Goal: Task Accomplishment & Management: Complete application form

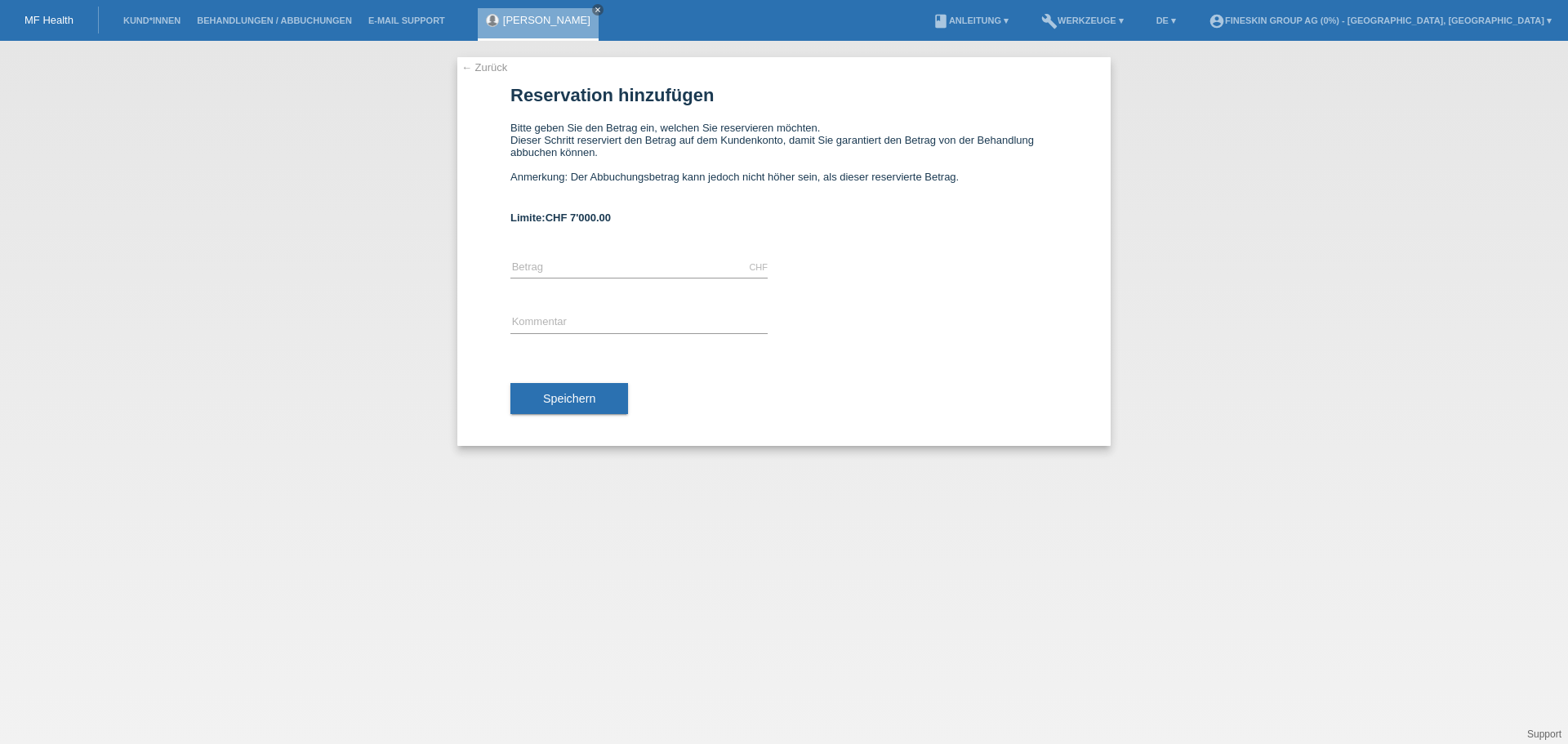
click at [140, 27] on li "Kund*innen" at bounding box center [152, 21] width 73 height 42
click at [143, 18] on link "Kund*innen" at bounding box center [152, 20] width 73 height 10
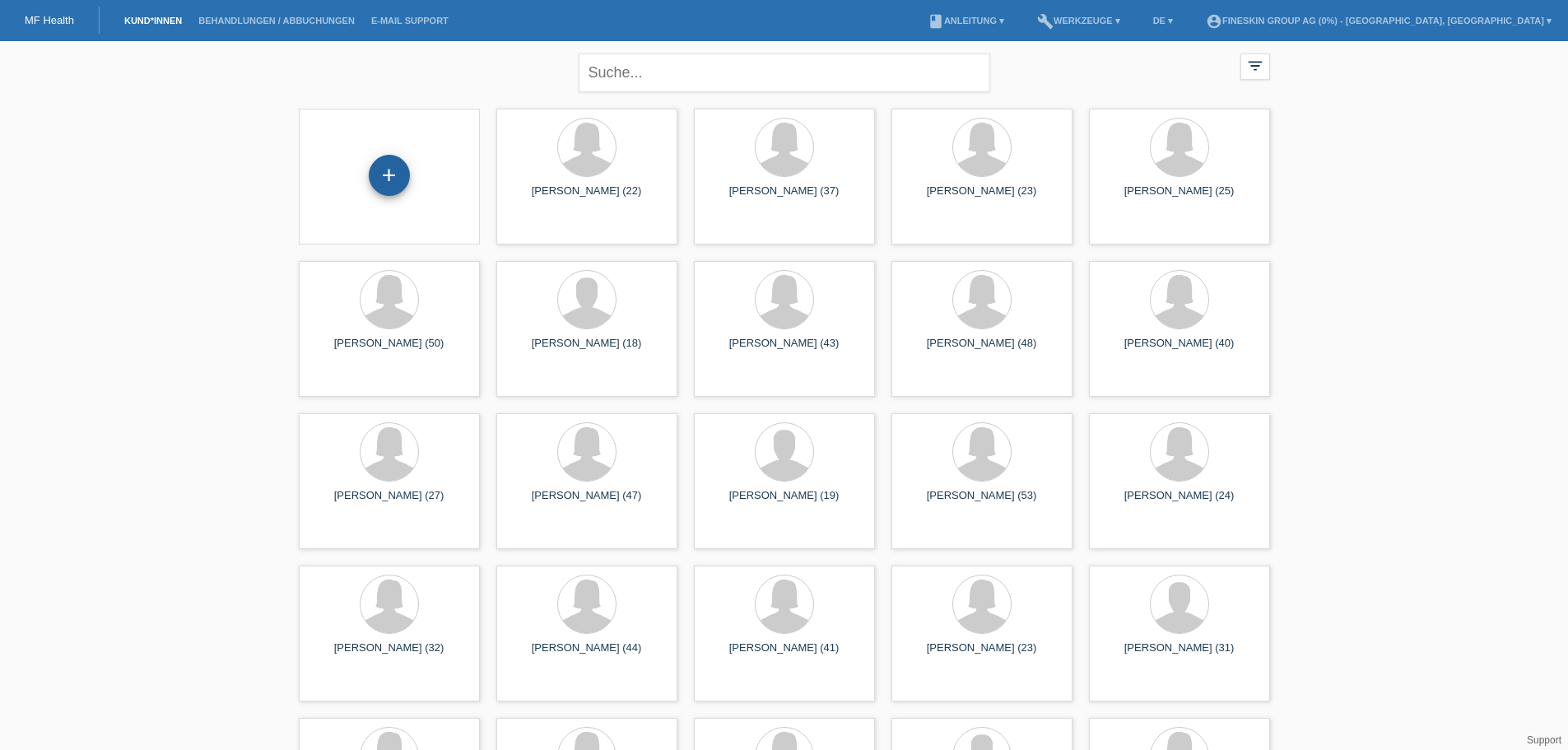
click at [392, 178] on div "+" at bounding box center [389, 175] width 41 height 41
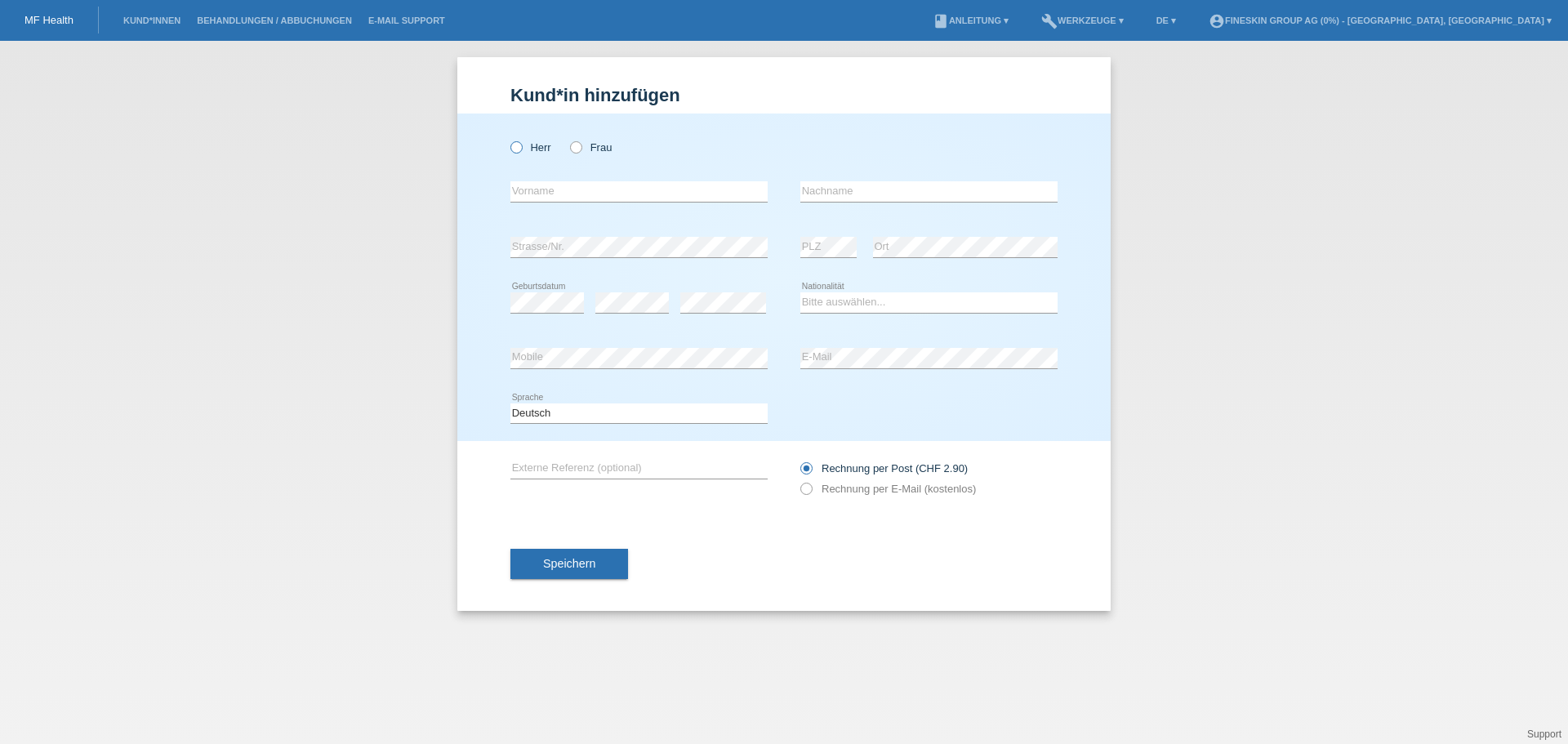
click at [541, 147] on label "Herr" at bounding box center [530, 147] width 41 height 12
click at [521, 147] on input "Herr" at bounding box center [515, 147] width 11 height 11
radio input "true"
click at [560, 192] on input "text" at bounding box center [638, 191] width 257 height 20
click at [571, 186] on input "text" at bounding box center [638, 191] width 257 height 20
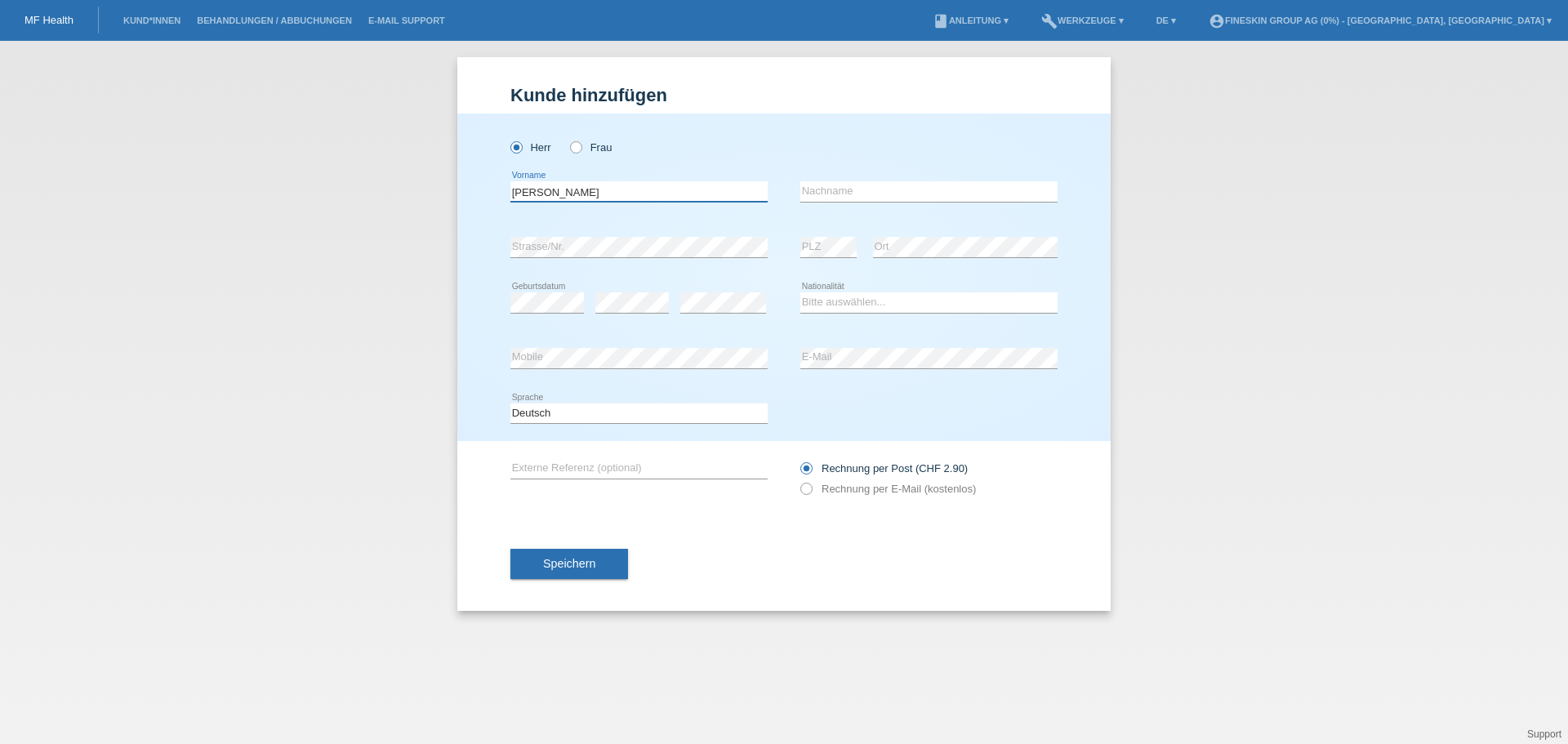
type input "[PERSON_NAME]"
click at [855, 180] on div "error Nachname" at bounding box center [928, 192] width 257 height 56
click at [826, 196] on input "text" at bounding box center [928, 191] width 257 height 20
type input "Razmohammad"
click at [848, 235] on div "error PLZ" at bounding box center [829, 247] width 57 height 56
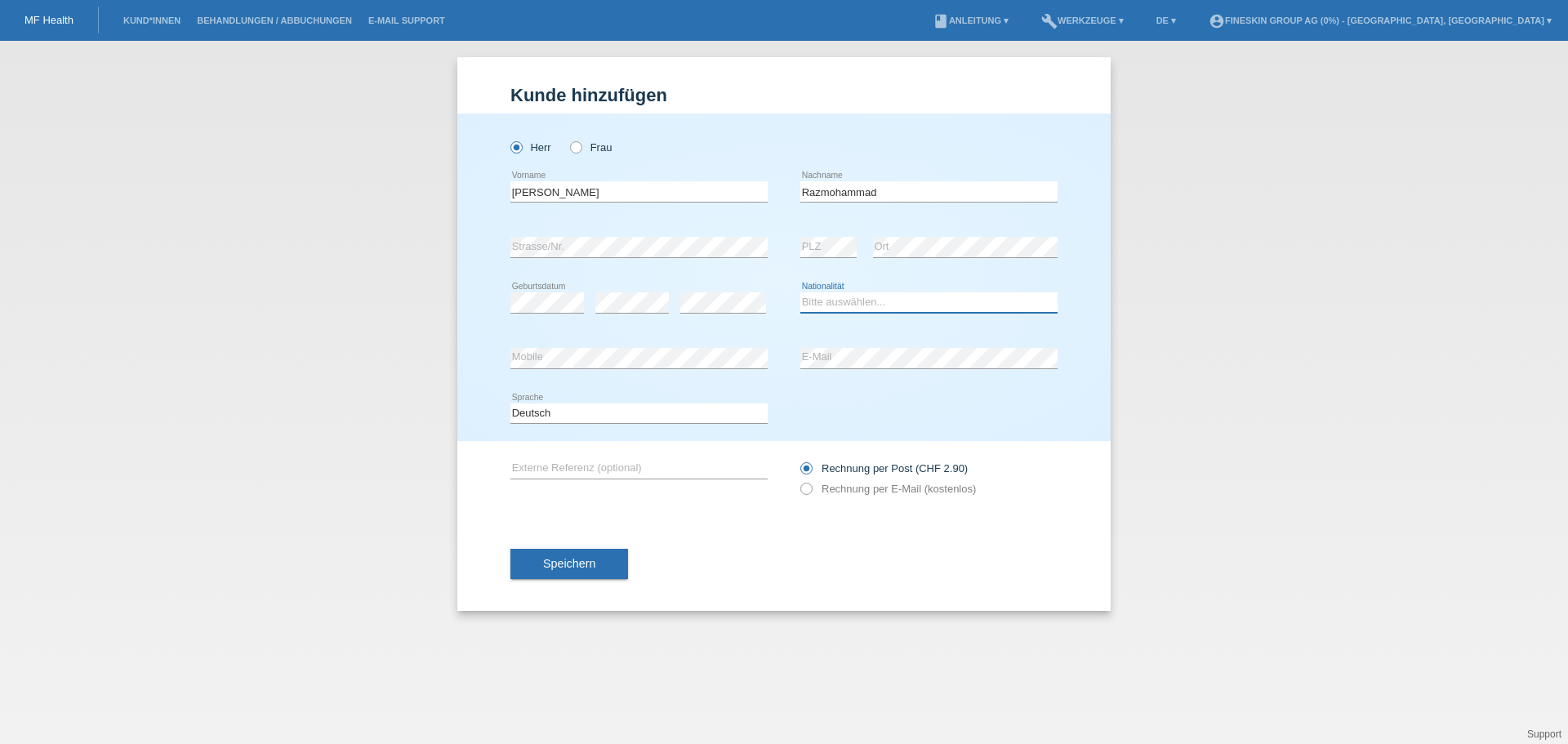
click at [867, 300] on select "Bitte auswählen... Schweiz Deutschland Liechtenstein Österreich ------------ Af…" at bounding box center [928, 302] width 257 height 19
select select "AF"
click at [800, 292] on select "Bitte auswählen... Schweiz Deutschland Liechtenstein Österreich ------------ Af…" at bounding box center [928, 302] width 257 height 19
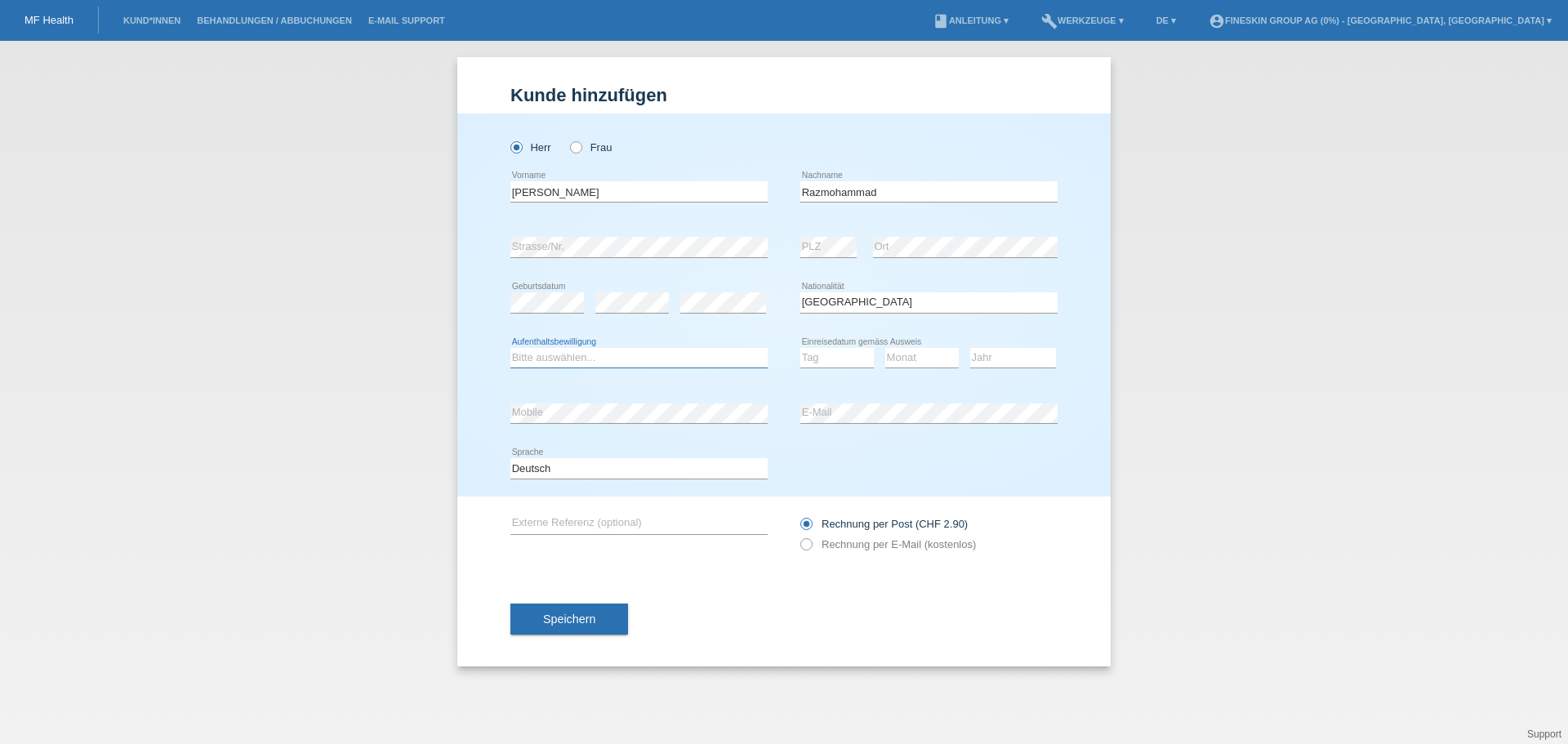
click at [654, 357] on select "Bitte auswählen... C B B - Flüchtlingsstatus Andere" at bounding box center [638, 357] width 257 height 19
select select "B"
click at [510, 348] on select "Bitte auswählen... C B B - Flüchtlingsstatus Andere" at bounding box center [638, 357] width 257 height 19
click at [827, 353] on select "Tag 01 02 03 04 05 06 07 08 09 10 11" at bounding box center [837, 357] width 73 height 19
select select "24"
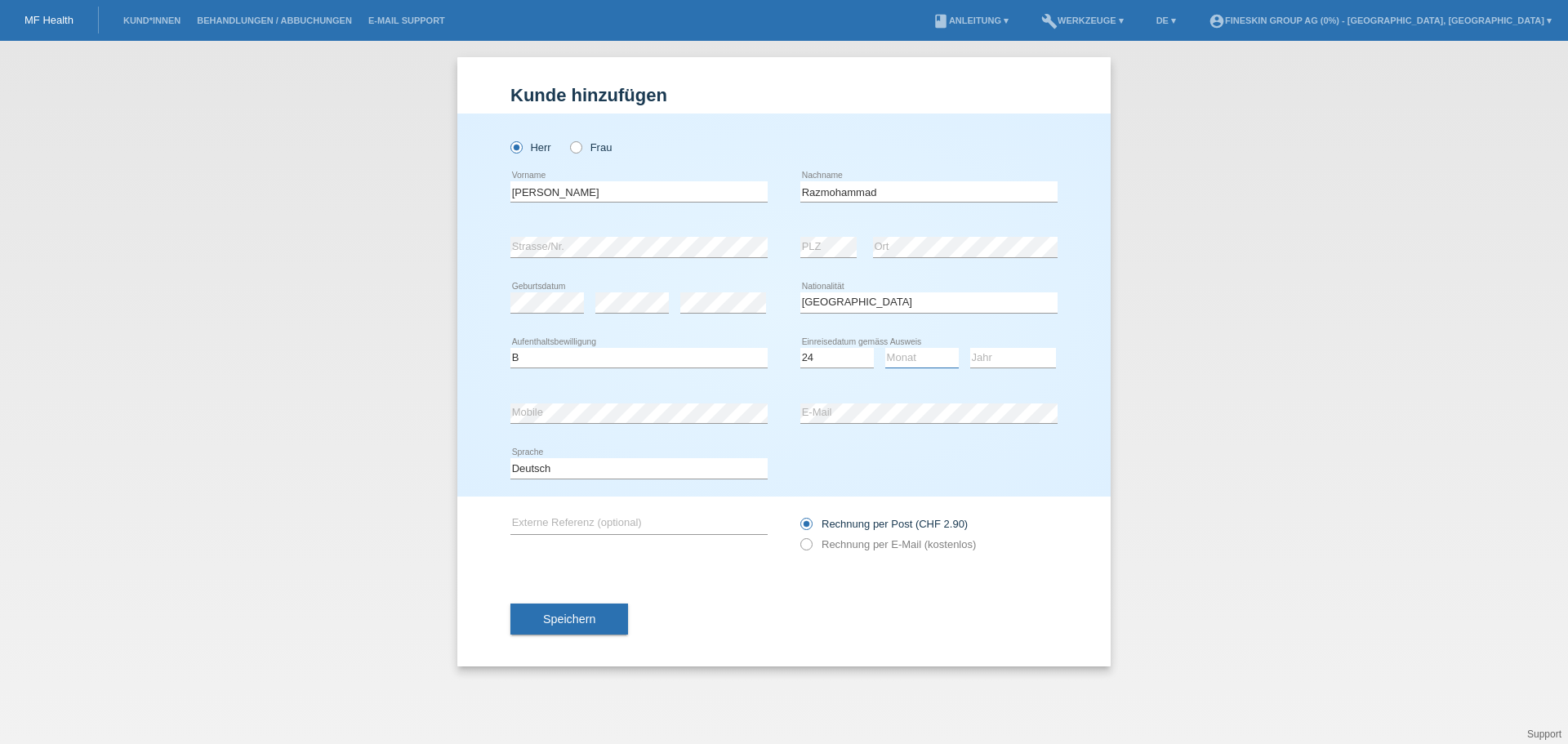
click at [908, 355] on select "Monat 01 02 03 04 05 06 07 08 09 10 11" at bounding box center [922, 357] width 73 height 19
select select "11"
click at [1021, 361] on select "Jahr 2025 2024 2023 2022 2021 2020 2019 2018 2017 2016 2015 2014 2013 2012 2011…" at bounding box center [1013, 357] width 86 height 19
select select "2015"
click at [869, 538] on label "Rechnung per E-Mail (kostenlos)" at bounding box center [888, 544] width 175 height 12
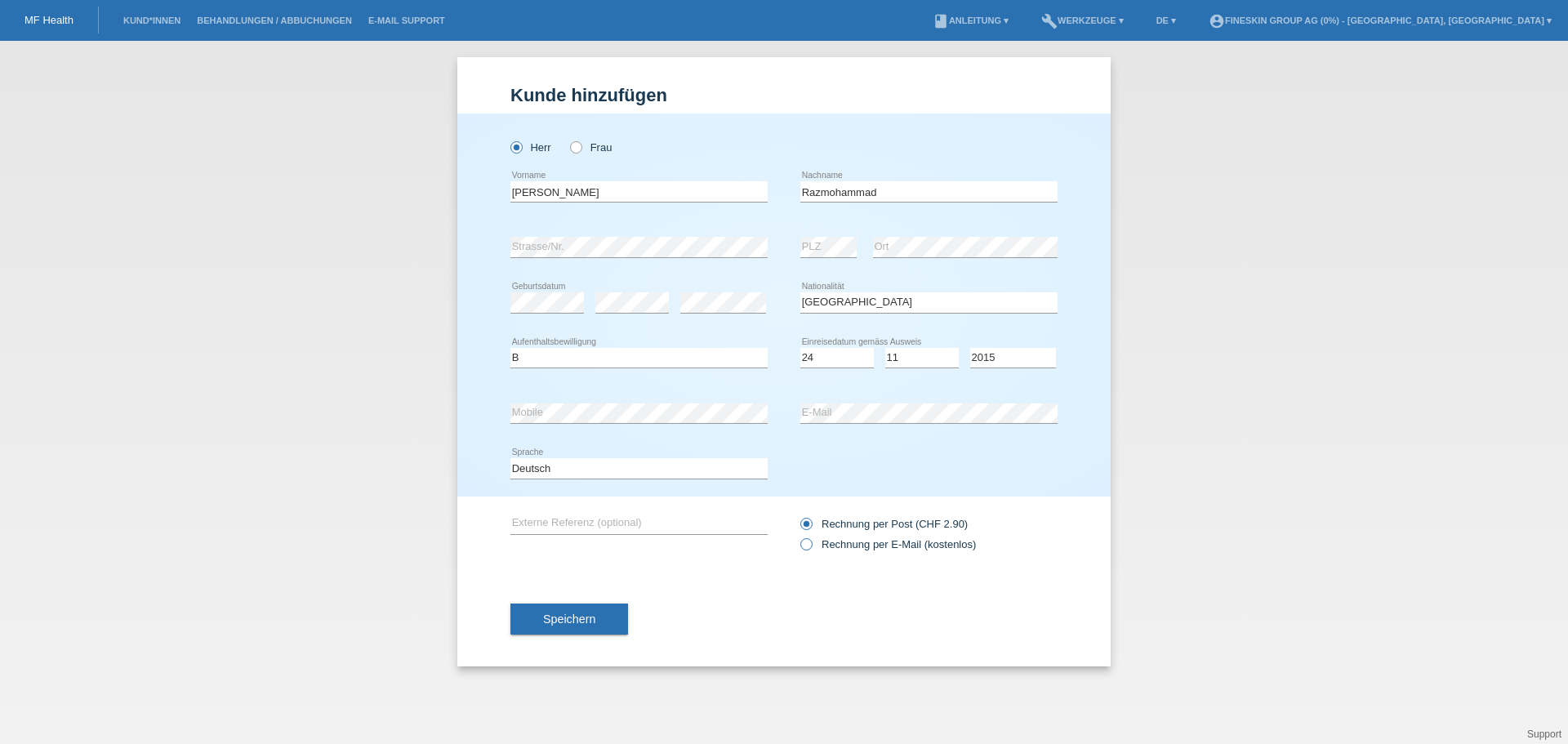
click at [810, 538] on input "Rechnung per E-Mail (kostenlos)" at bounding box center [806, 548] width 11 height 20
radio input "true"
click at [594, 618] on span "Speichern" at bounding box center [568, 619] width 52 height 13
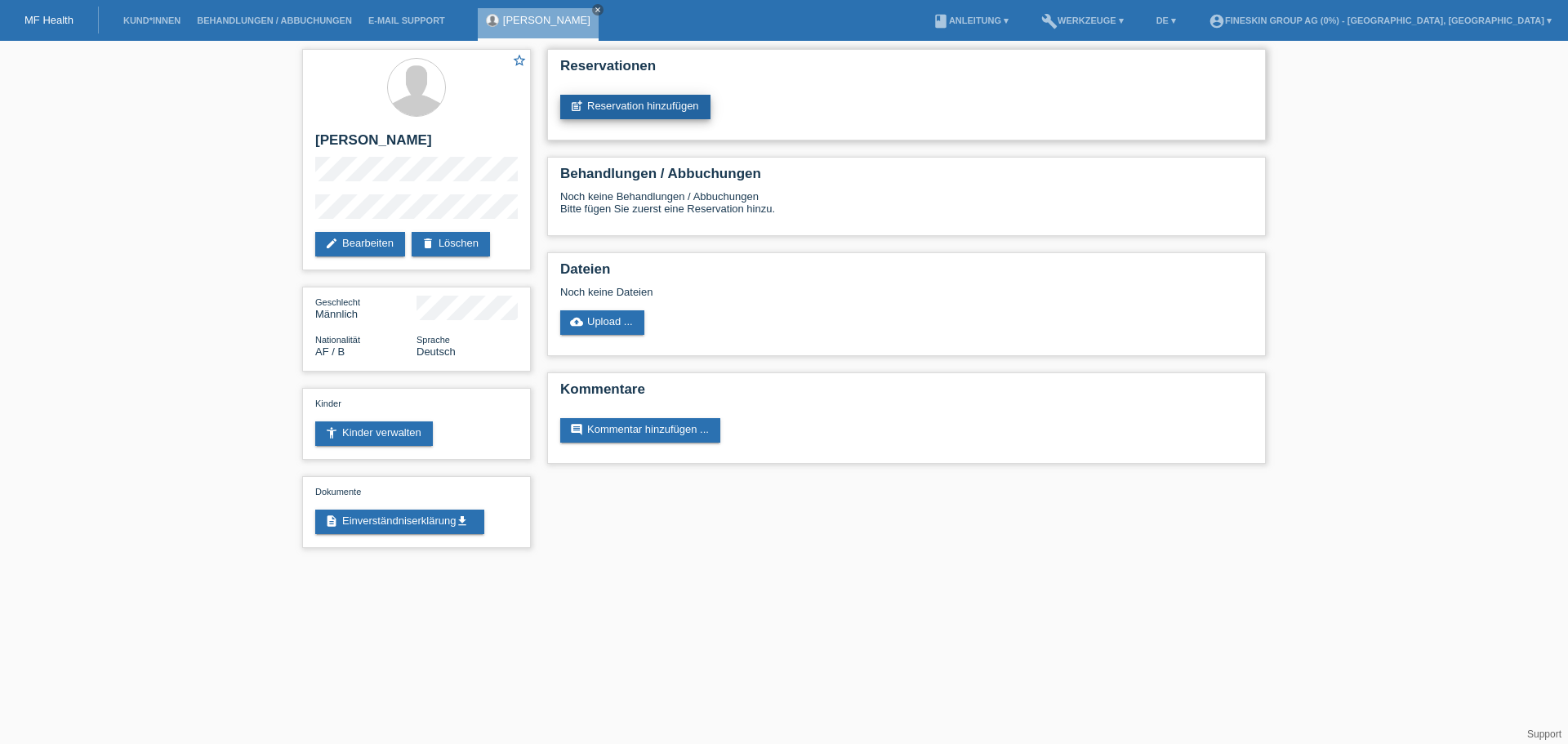
click at [647, 108] on link "post_add Reservation hinzufügen" at bounding box center [635, 107] width 150 height 25
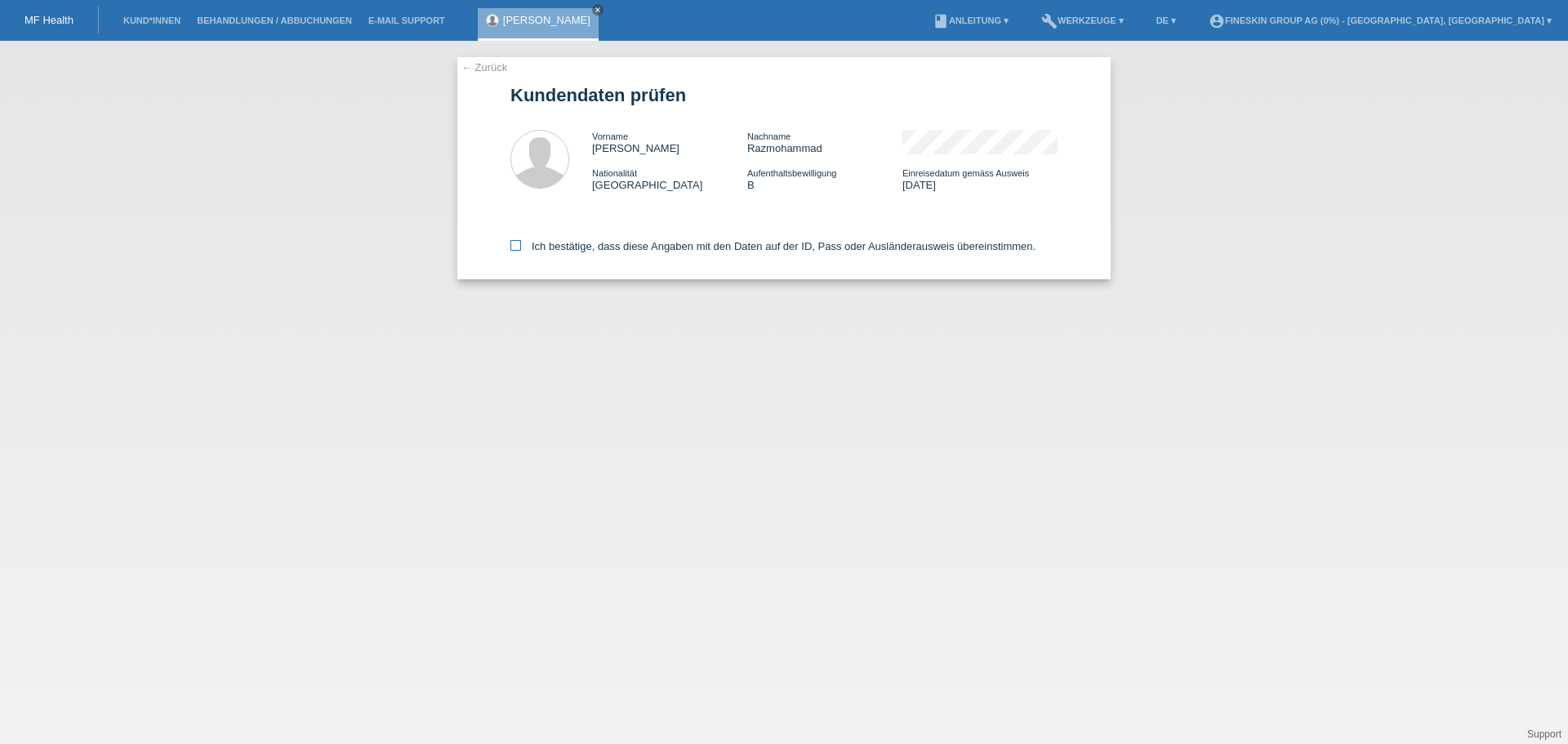
click at [663, 250] on label "Ich bestätige, dass diese Angaben mit den Daten auf der ID, Pass oder Ausländer…" at bounding box center [772, 246] width 525 height 12
click at [521, 250] on input "Ich bestätige, dass diese Angaben mit den Daten auf der ID, Pass oder Ausländer…" at bounding box center [515, 246] width 11 height 11
checkbox input "true"
